Goal: Task Accomplishment & Management: Manage account settings

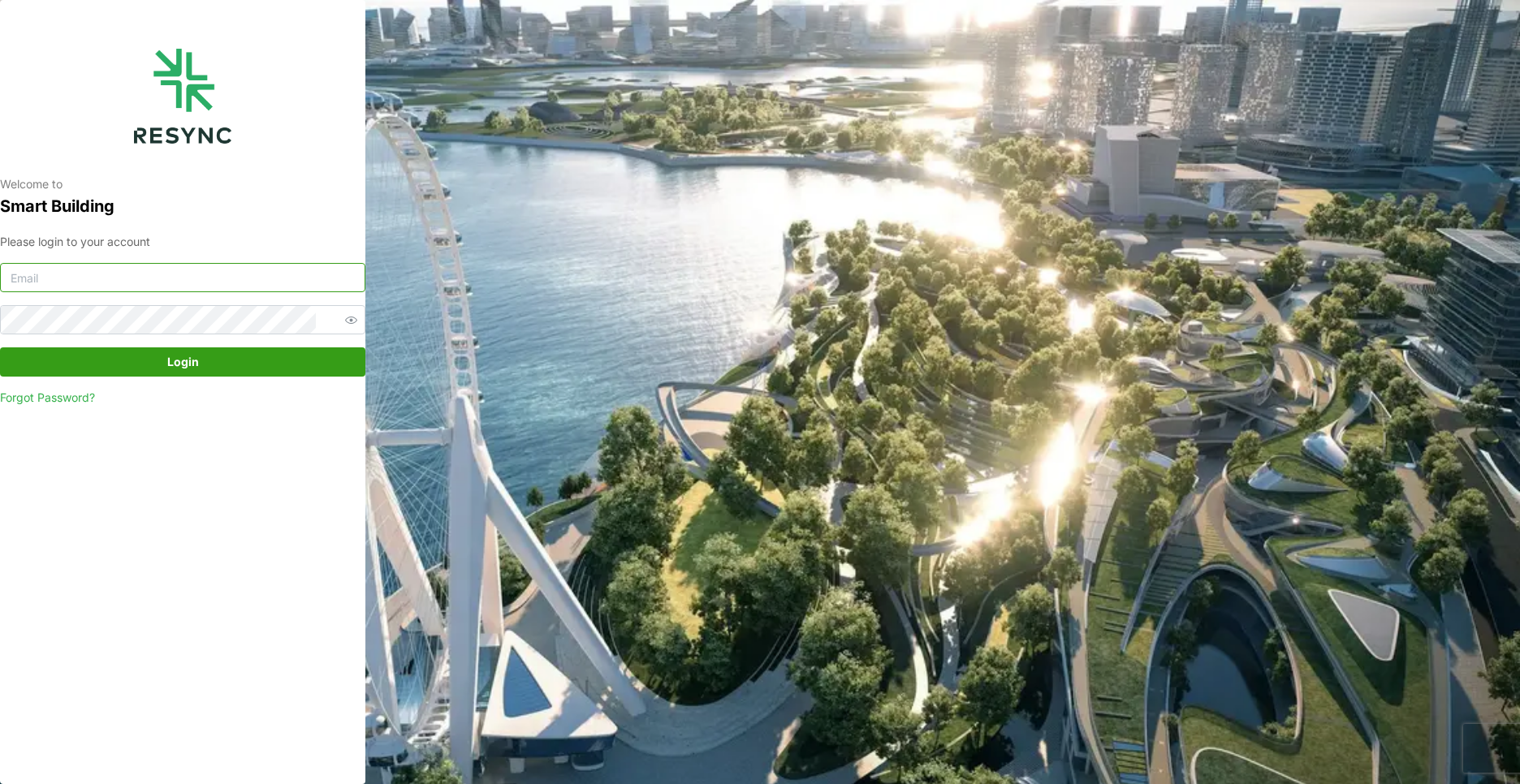
type input "[EMAIL_ADDRESS][DOMAIN_NAME]"
click at [226, 361] on span "Login" at bounding box center [182, 362] width 334 height 28
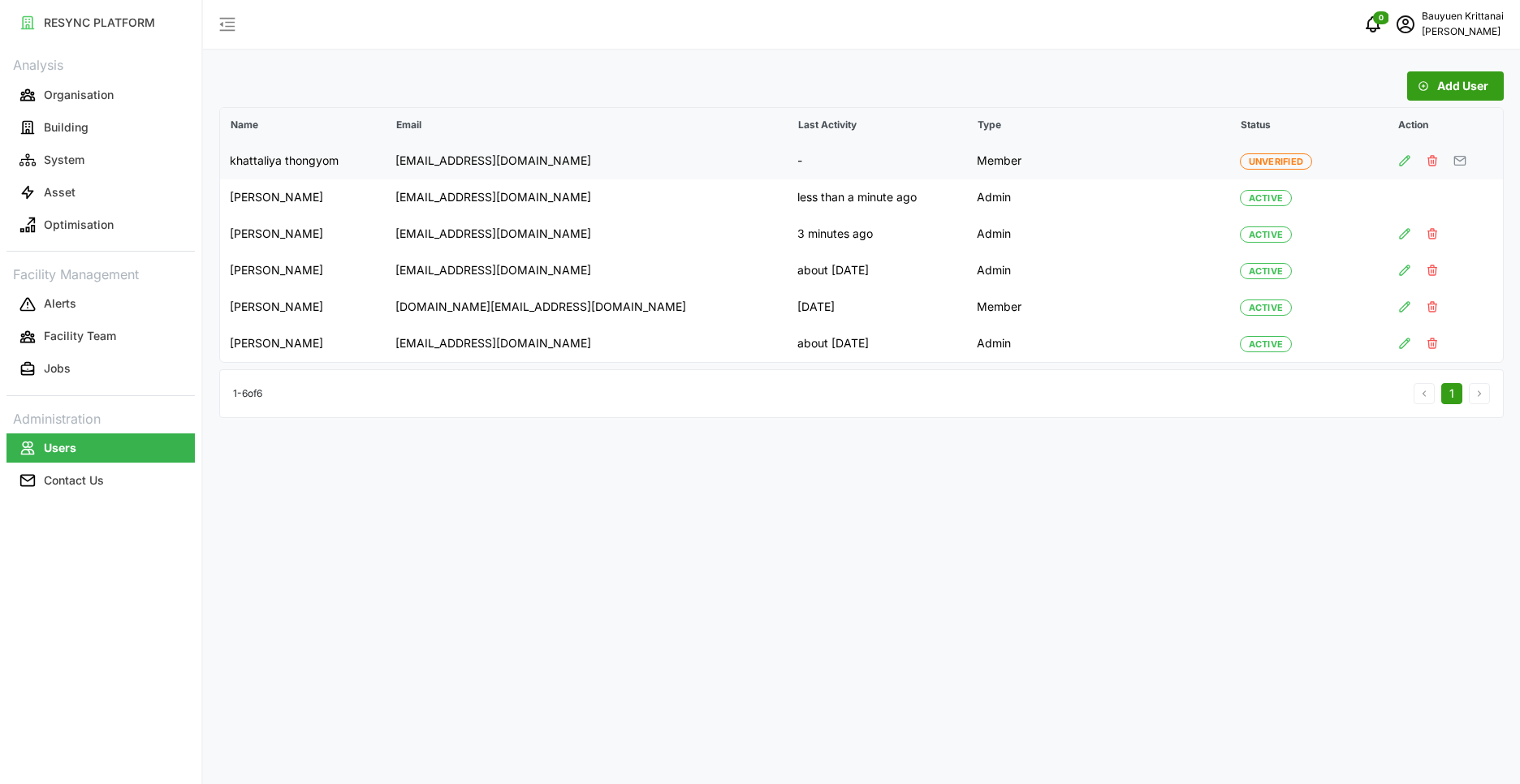
click at [1273, 164] on span "Unverified" at bounding box center [1277, 161] width 55 height 14
click at [1403, 161] on icon "button" at bounding box center [1405, 161] width 13 height 13
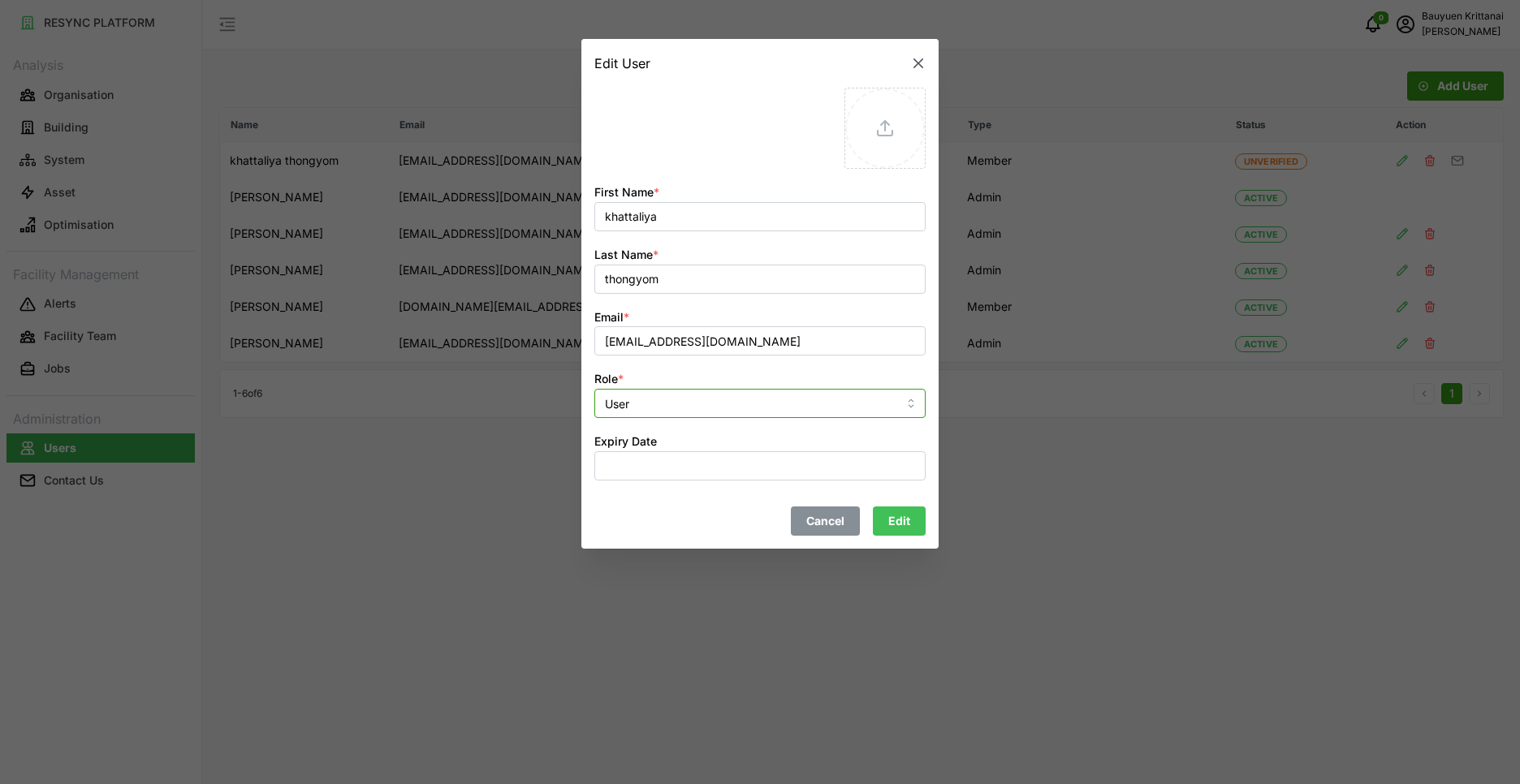
click at [763, 404] on input "User" at bounding box center [760, 403] width 332 height 30
click at [910, 63] on button "button" at bounding box center [919, 63] width 23 height 23
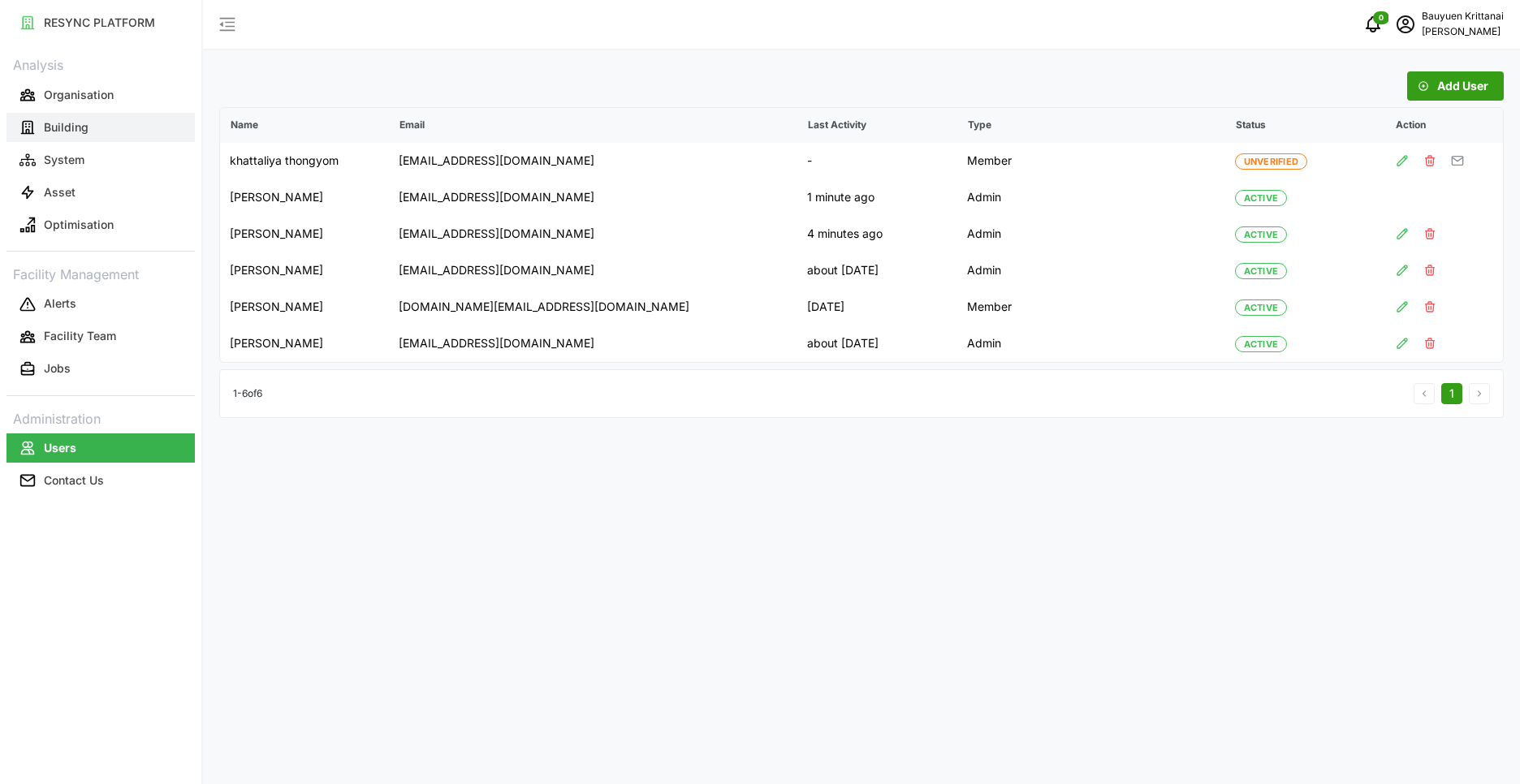
click at [78, 137] on button "Building" at bounding box center [100, 127] width 188 height 30
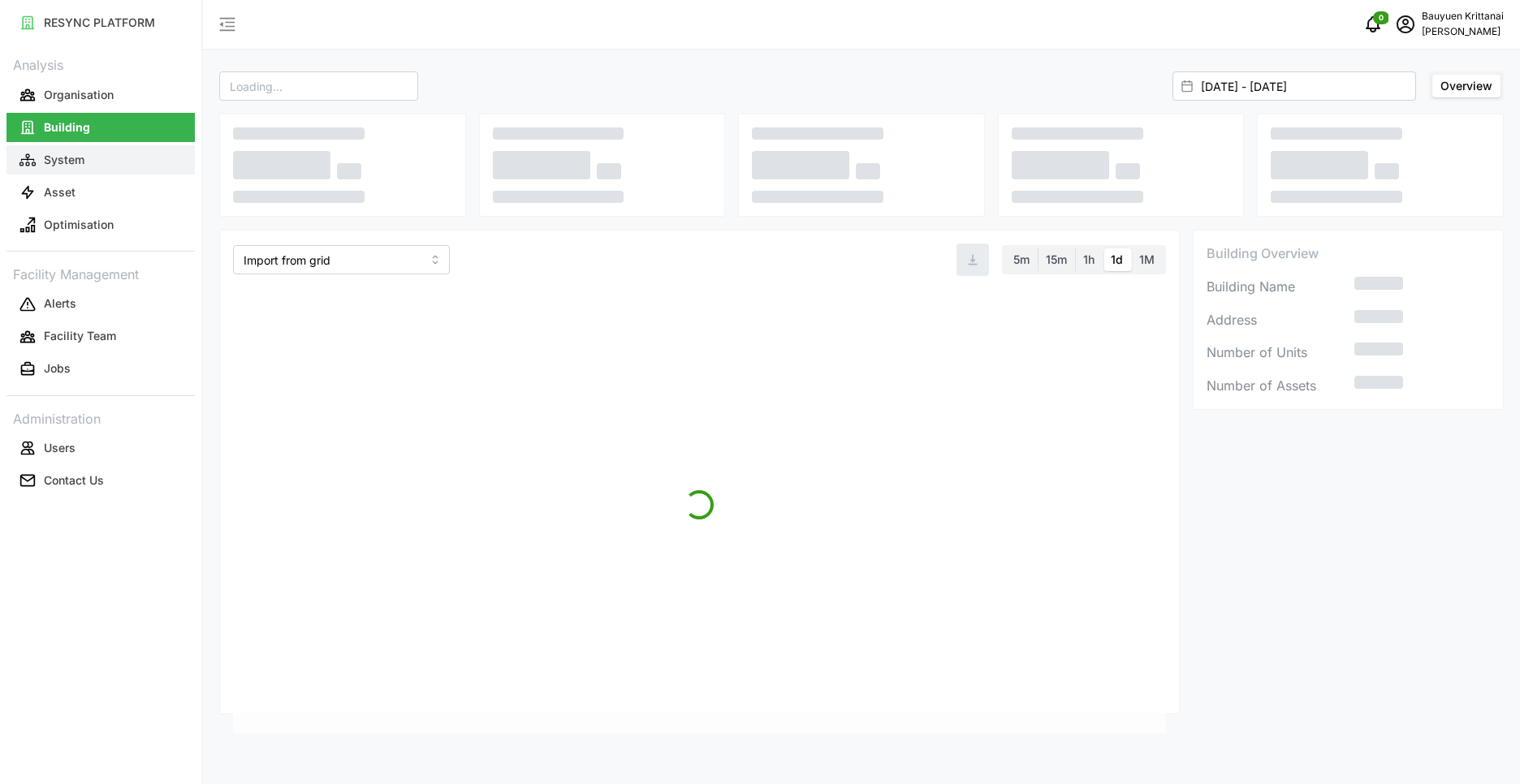
type input "The 9th Tower A"
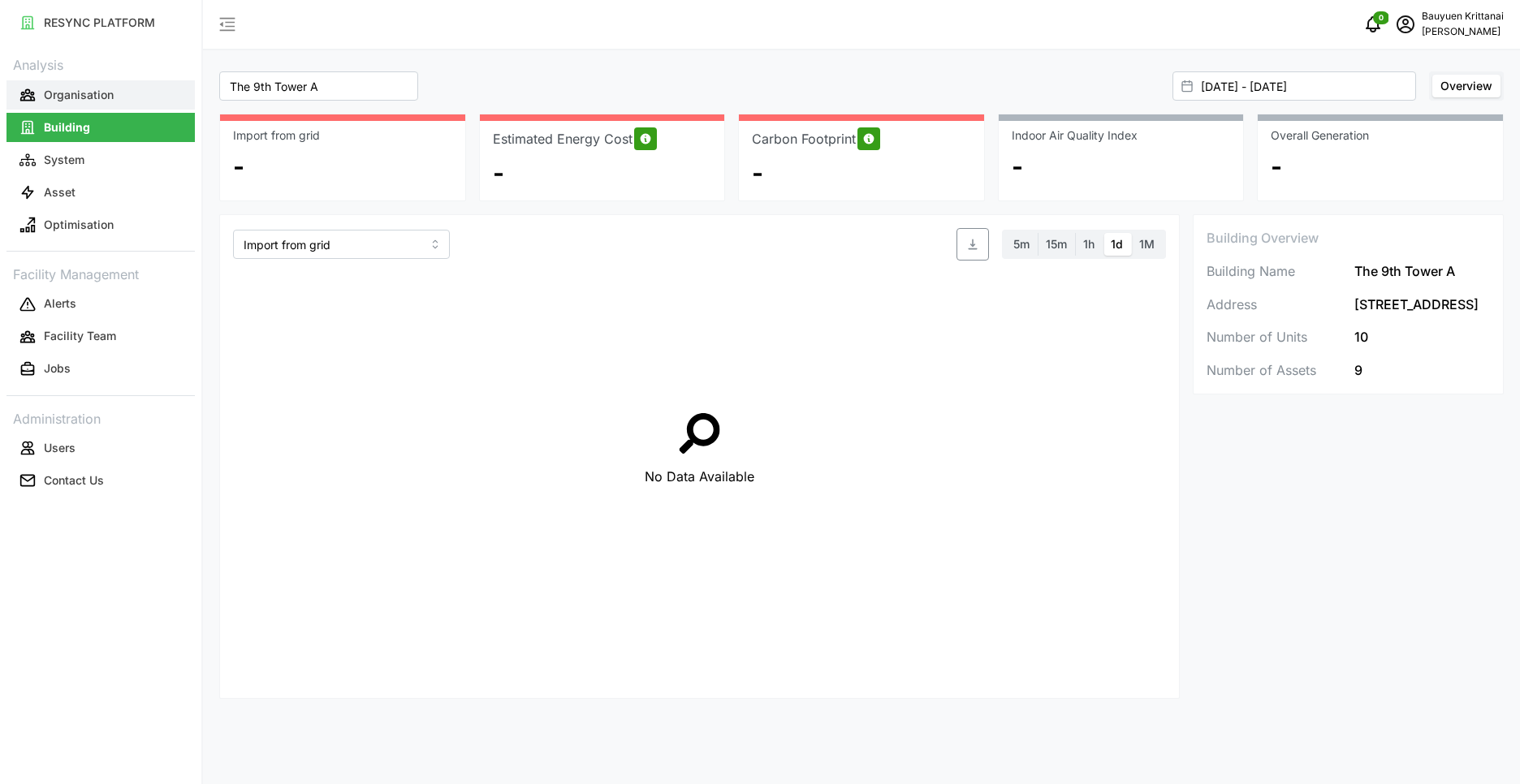
click at [75, 98] on p "Organisation" at bounding box center [78, 95] width 70 height 16
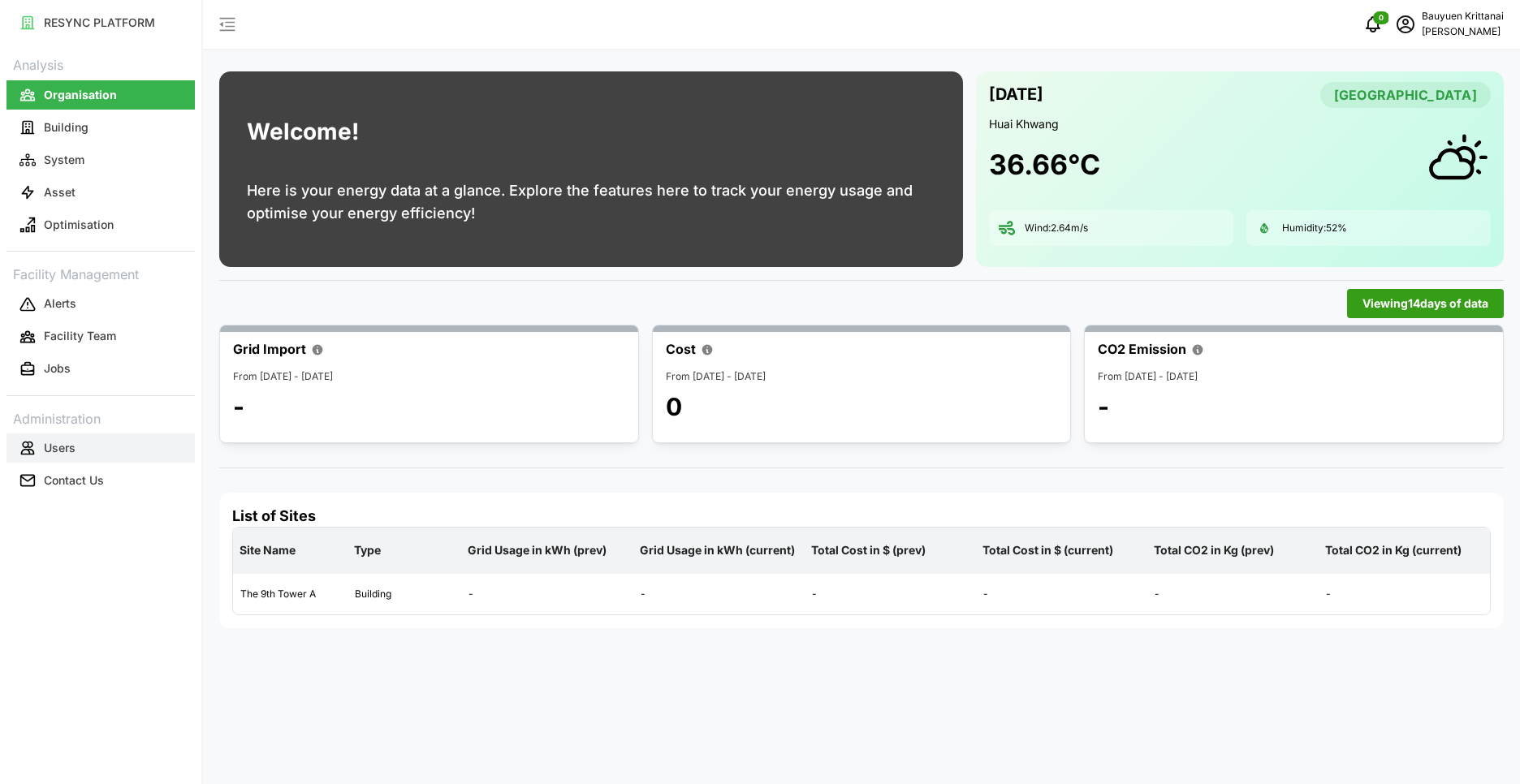
click at [57, 456] on p "Users" at bounding box center [59, 448] width 32 height 16
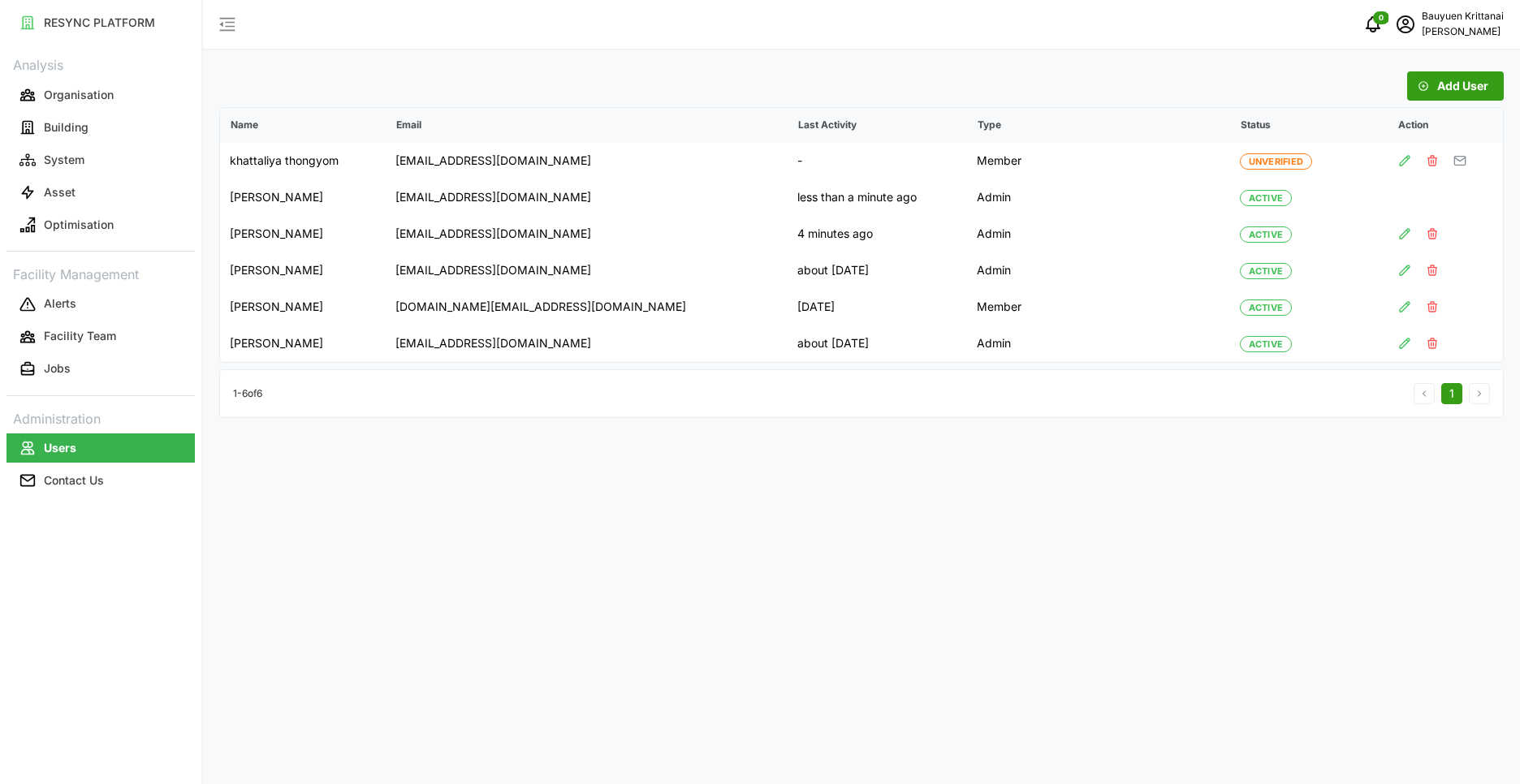
click at [1477, 90] on span "Add User" at bounding box center [1464, 86] width 52 height 28
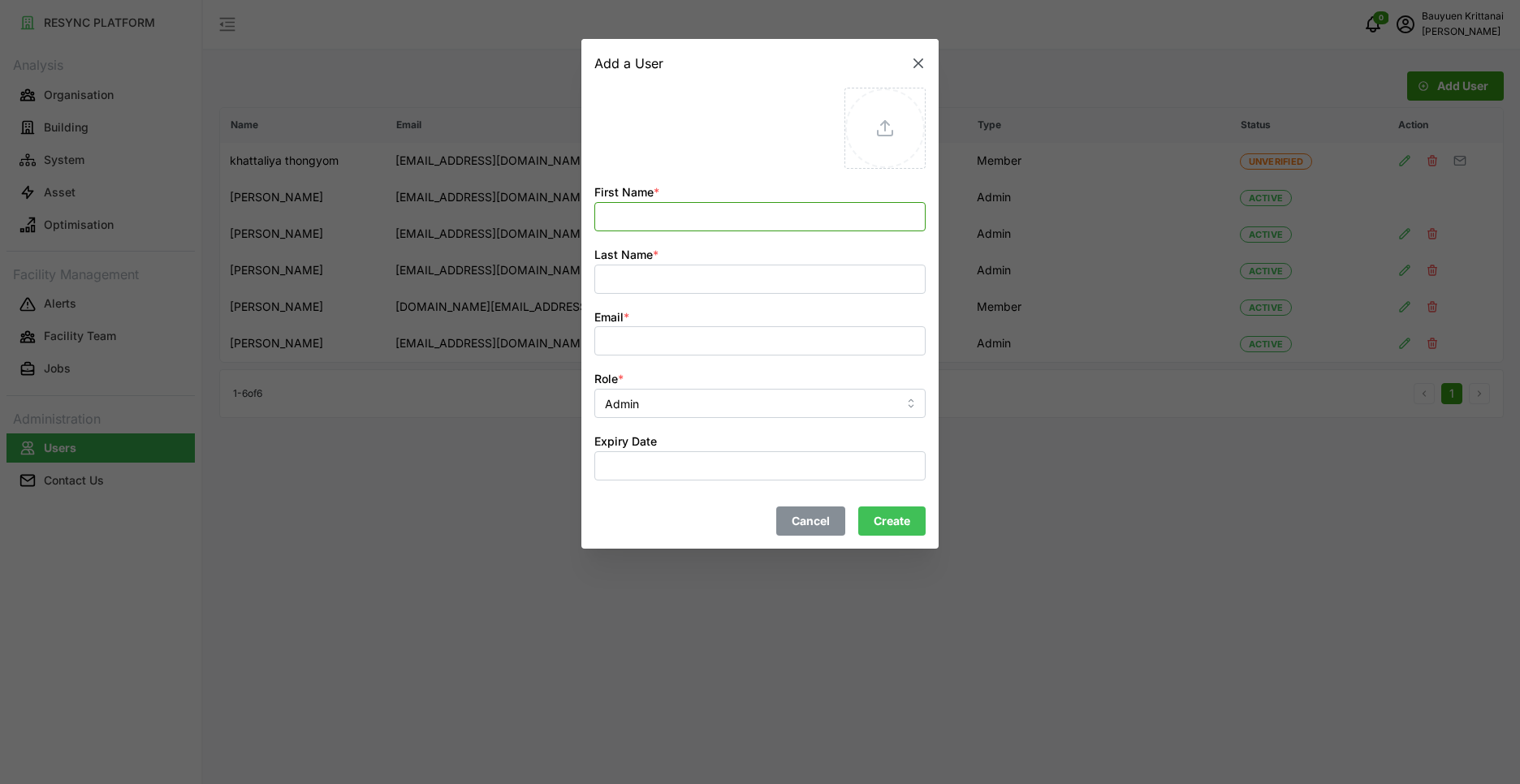
click at [715, 210] on input "First Name *" at bounding box center [760, 217] width 332 height 30
click at [1227, 535] on div at bounding box center [760, 392] width 1520 height 784
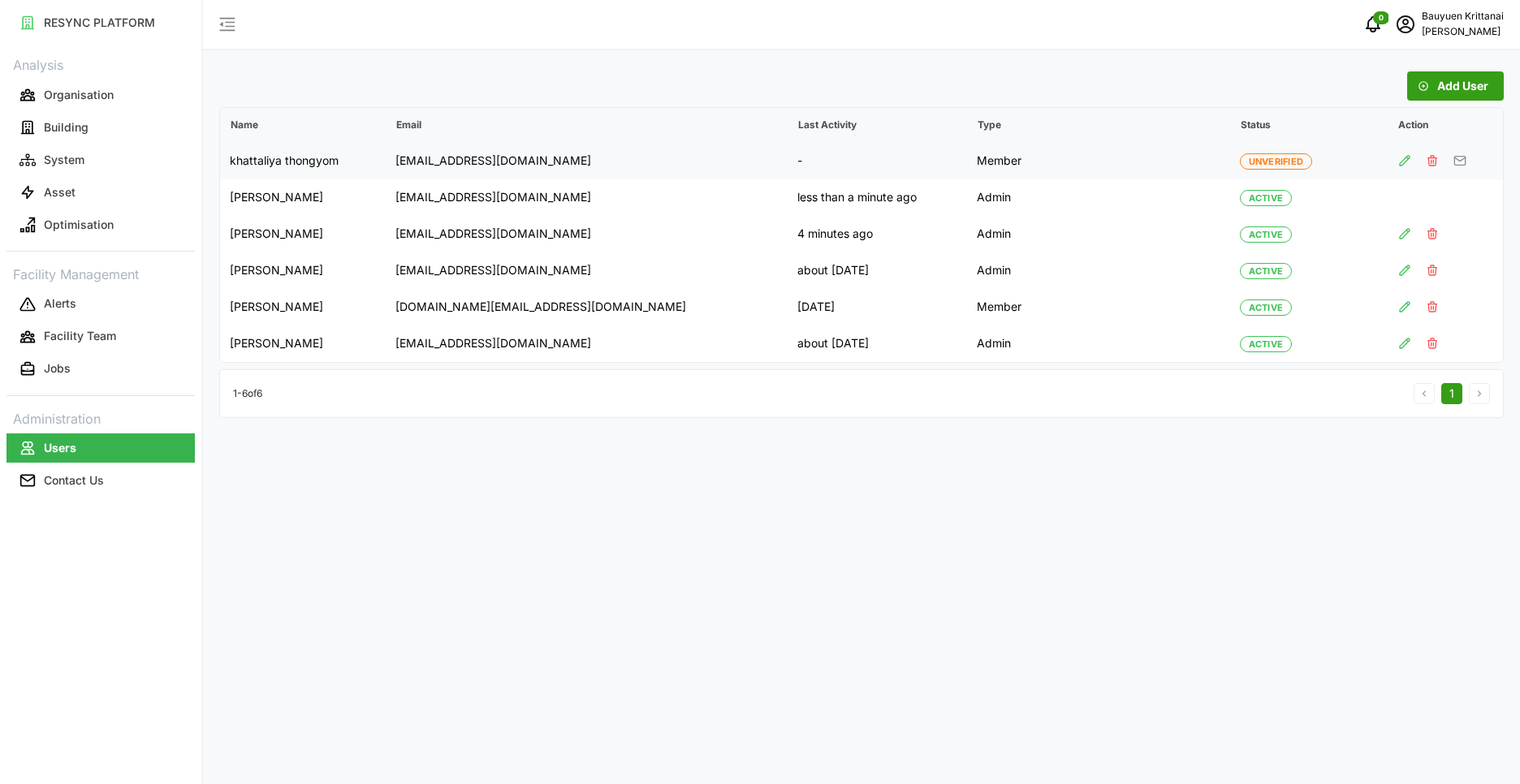
click at [1401, 160] on icon "button" at bounding box center [1405, 161] width 13 height 13
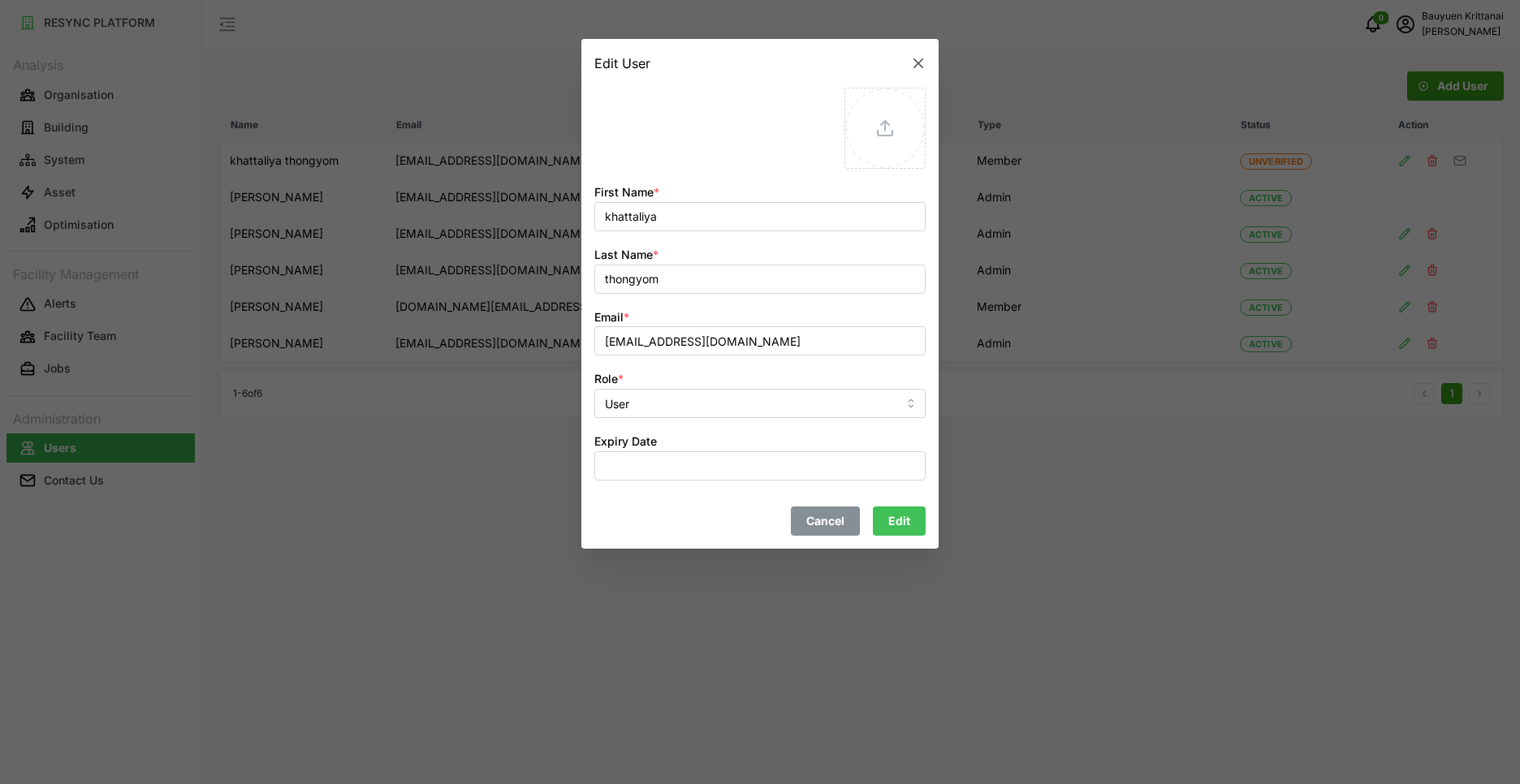
click at [839, 524] on span "Cancel" at bounding box center [825, 520] width 38 height 28
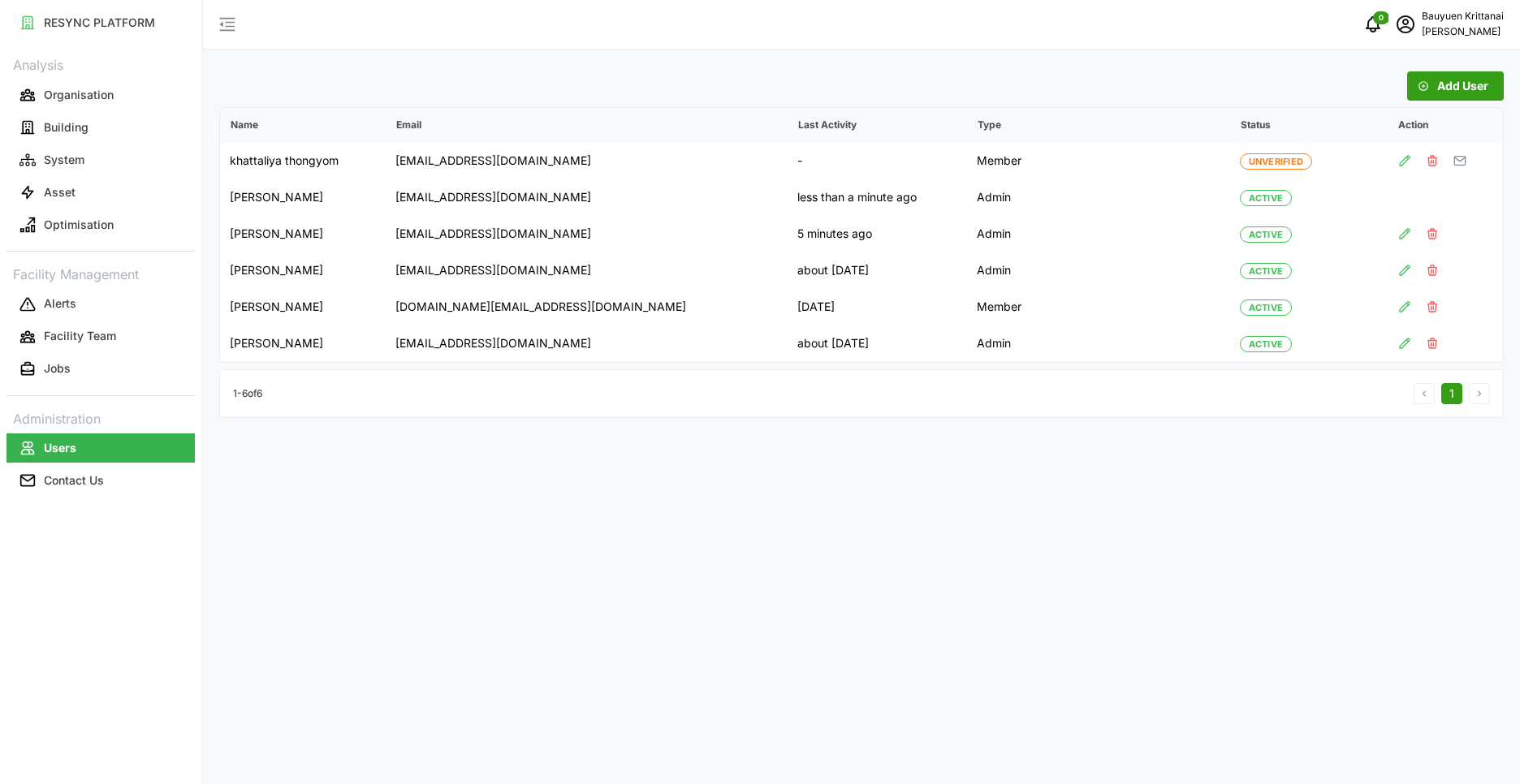
drag, startPoint x: 760, startPoint y: 543, endPoint x: 782, endPoint y: 516, distance: 34.8
click at [760, 543] on div "Add User Name Email Last Activity Type Status Action khattaliya thongyom khatta…" at bounding box center [862, 392] width 1317 height 784
